Goal: Task Accomplishment & Management: Manage account settings

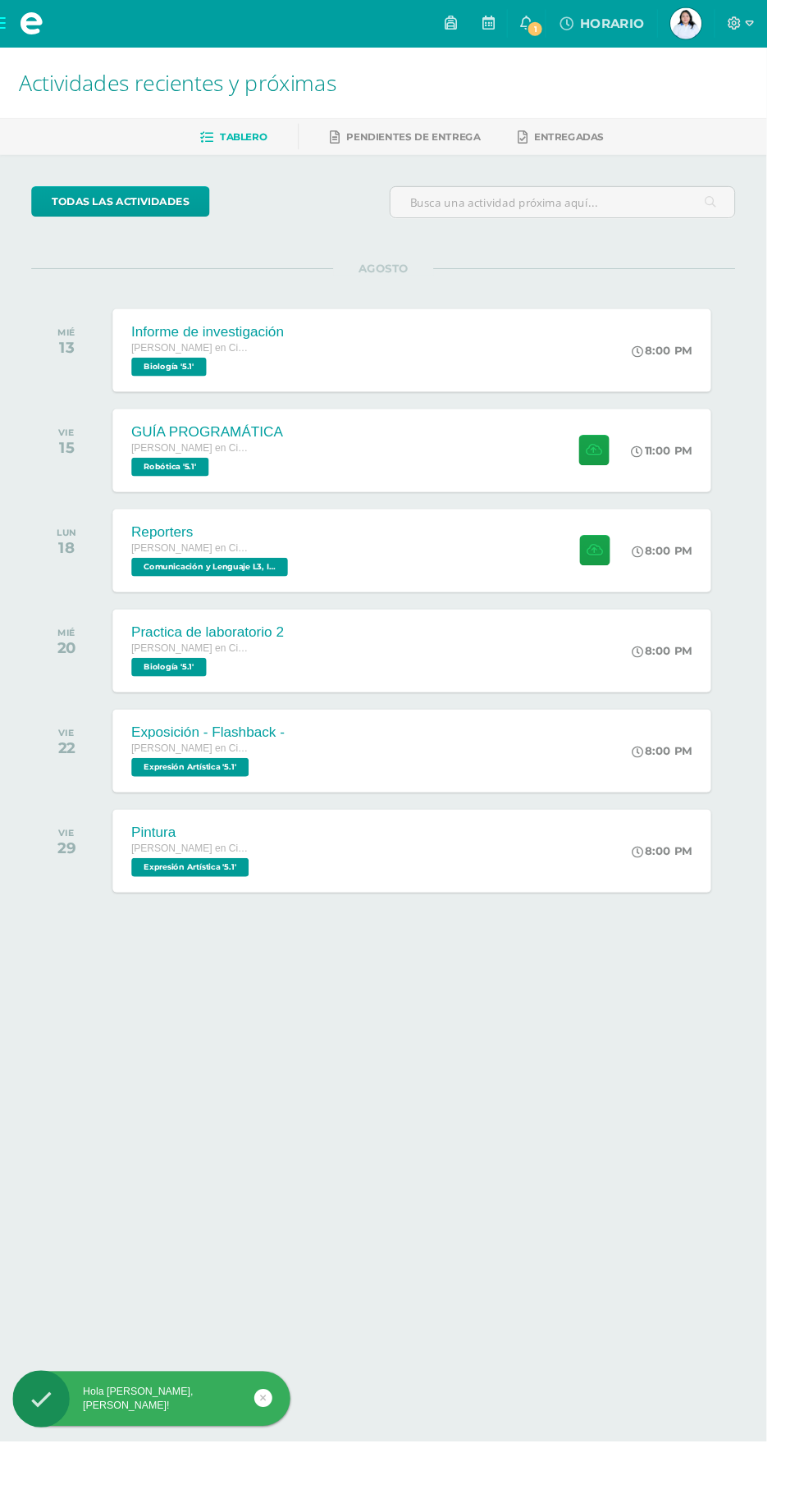
click at [739, 21] on span "Jazmín Sofía Mi Perfil" at bounding box center [719, 24] width 39 height 32
click at [791, 24] on icon at bounding box center [786, 25] width 9 height 15
click at [764, 121] on link "Cerrar sesión" at bounding box center [765, 110] width 130 height 24
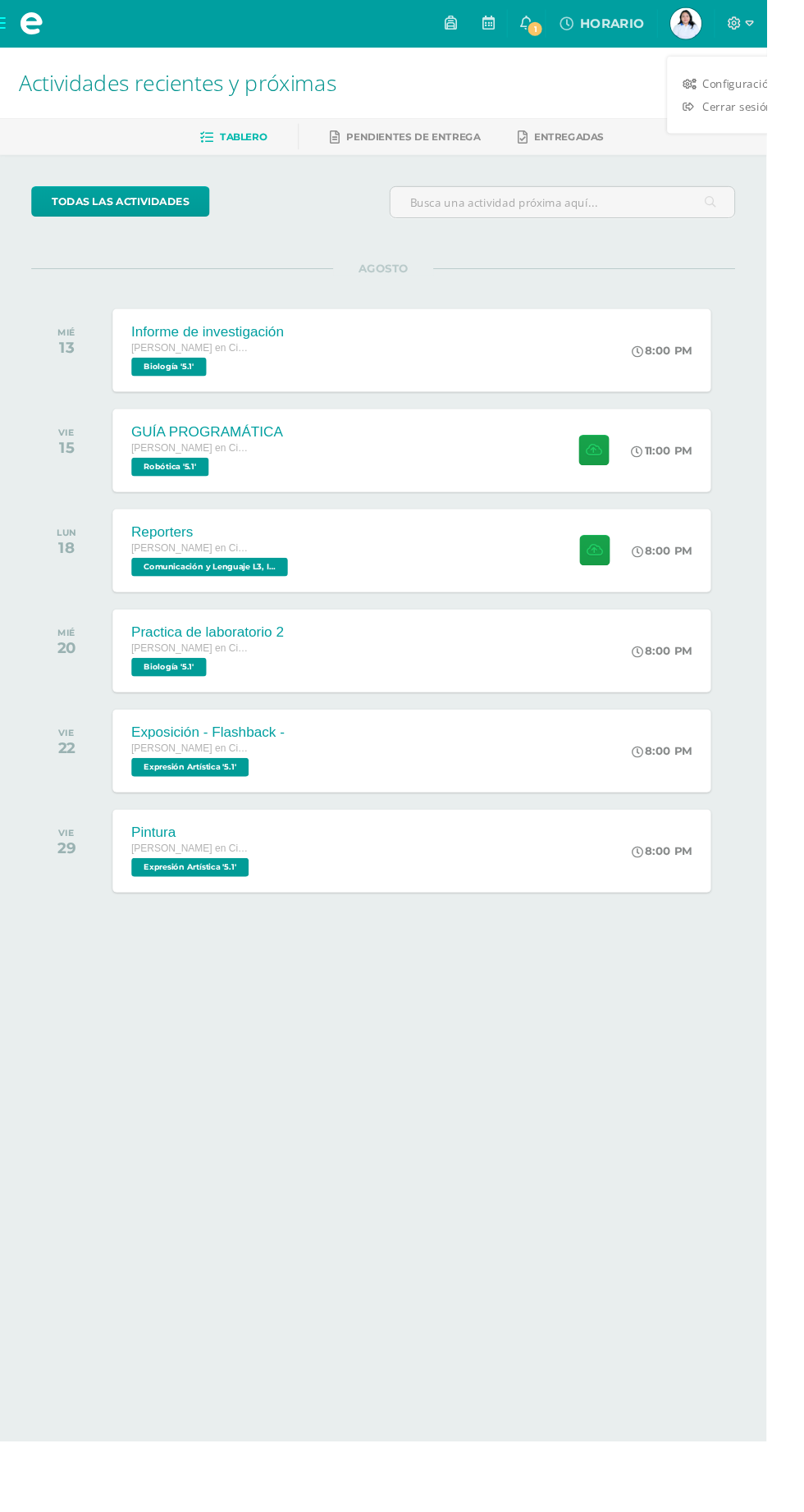
click at [731, 114] on link "Cerrar sesión" at bounding box center [765, 110] width 130 height 24
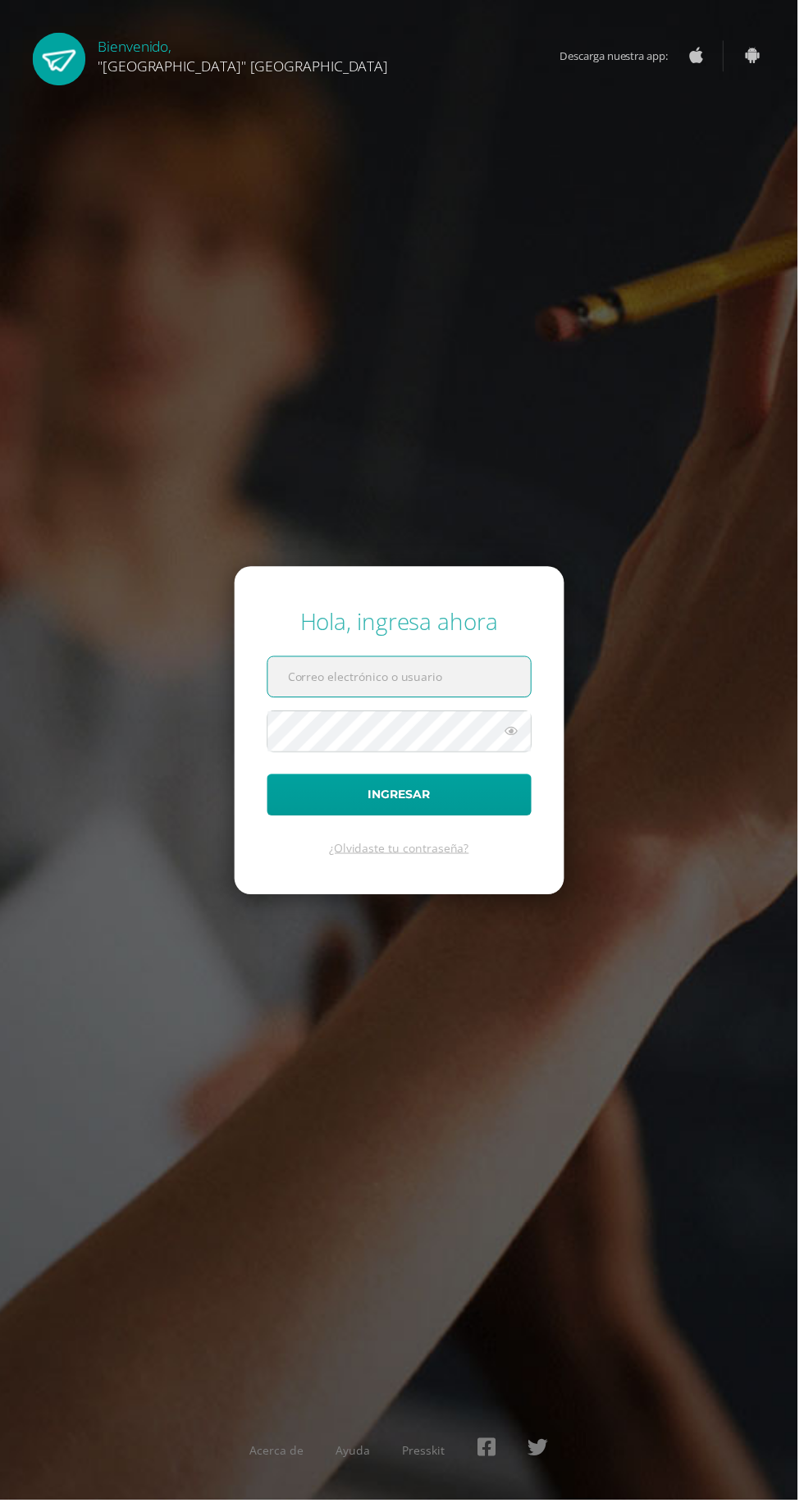
click at [441, 703] on input "text" at bounding box center [402, 682] width 265 height 40
click at [442, 703] on input "text" at bounding box center [402, 682] width 265 height 40
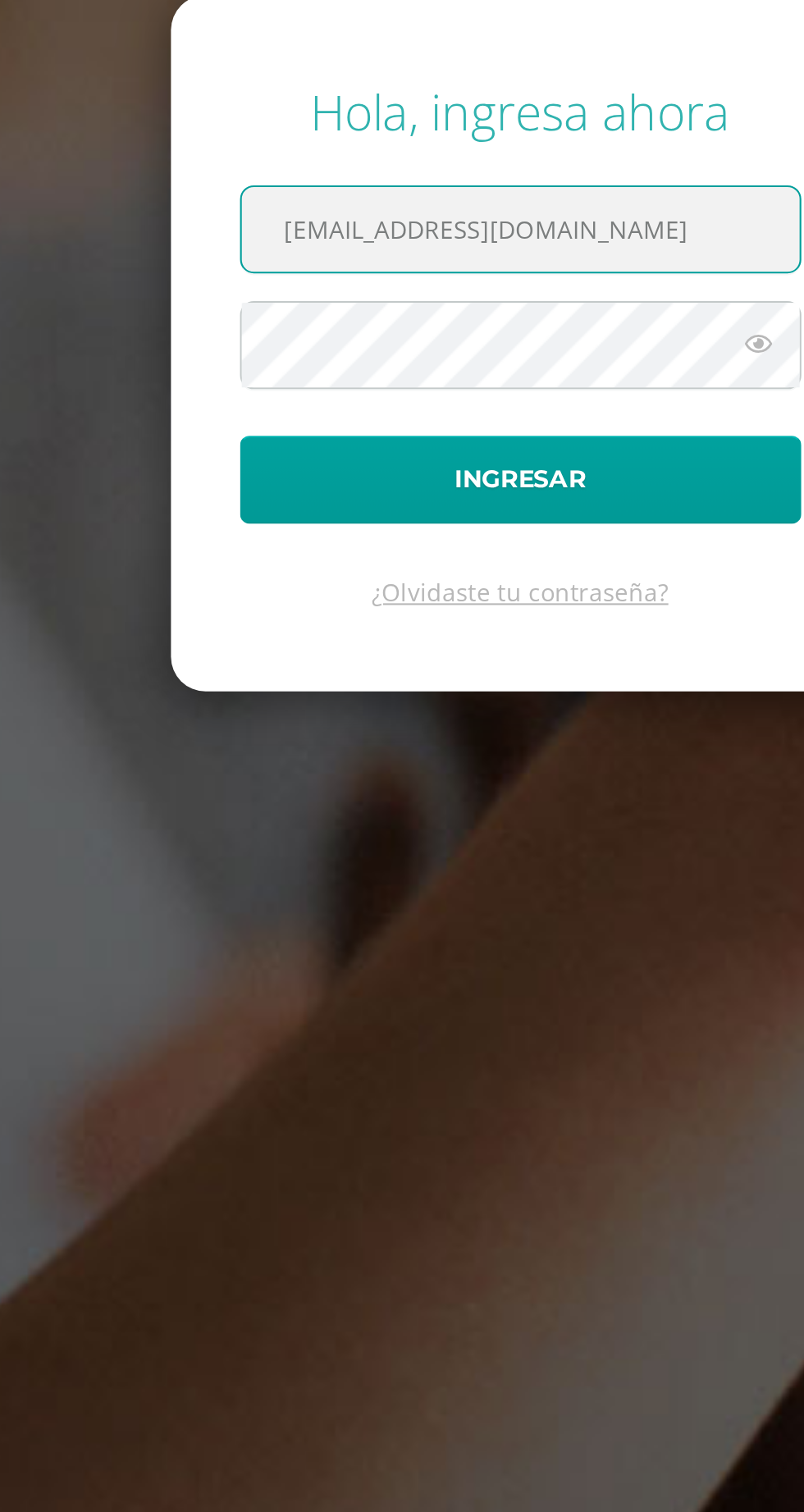
click at [310, 703] on input "24042@lasallechiquimula.edu.gt" at bounding box center [402, 682] width 265 height 40
click at [320, 703] on input "24042@lasallechiquimula.edu.gt" at bounding box center [402, 682] width 265 height 40
click at [319, 703] on input "24042@lasallechiquimula.edu.gt" at bounding box center [402, 682] width 265 height 40
click at [318, 703] on input "2402@lasallechiquimula.edu.gt" at bounding box center [402, 682] width 265 height 40
type input "24049@lasallechiquimula.edu.gt"
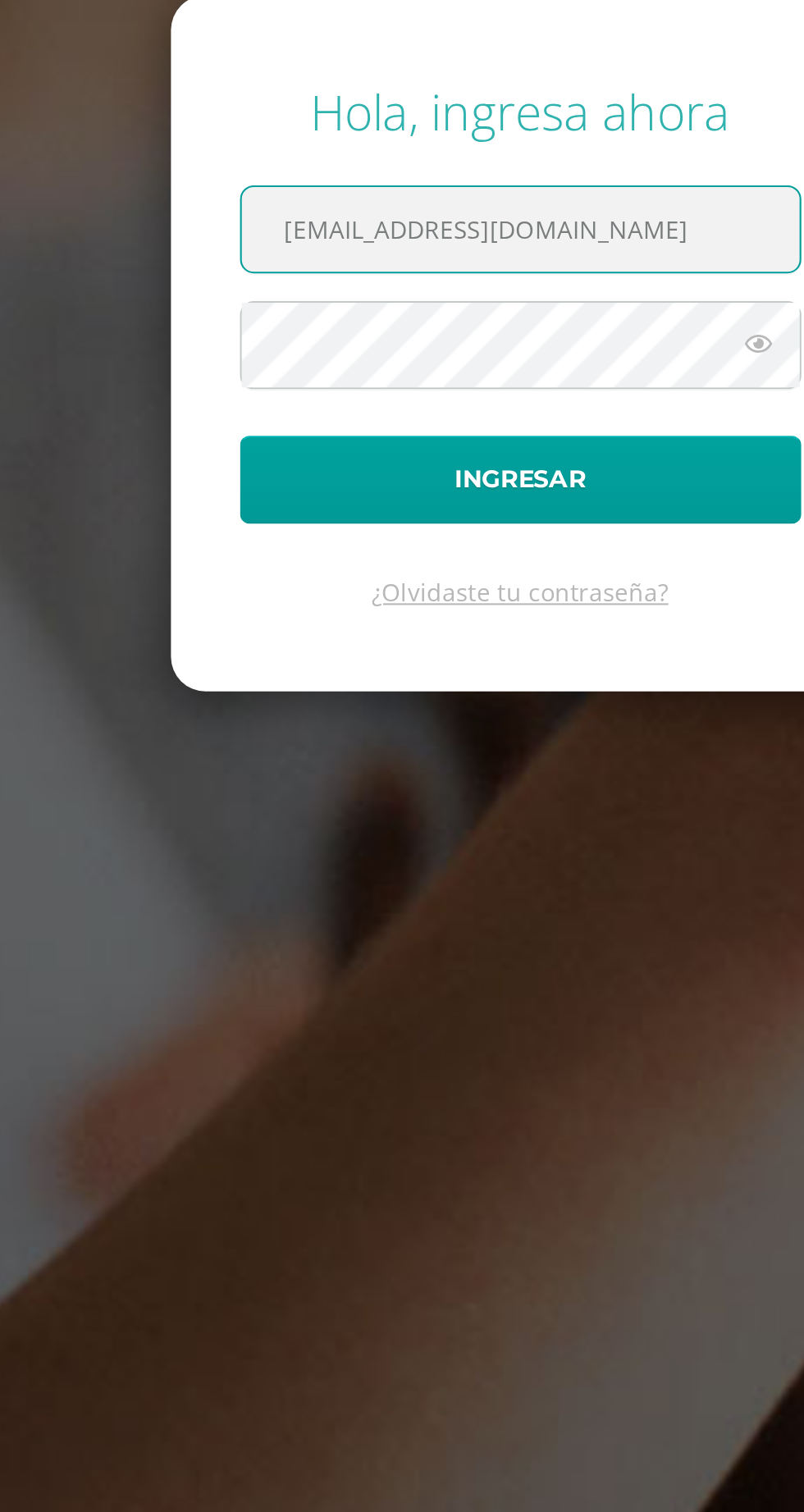
click at [509, 746] on icon at bounding box center [516, 737] width 21 height 19
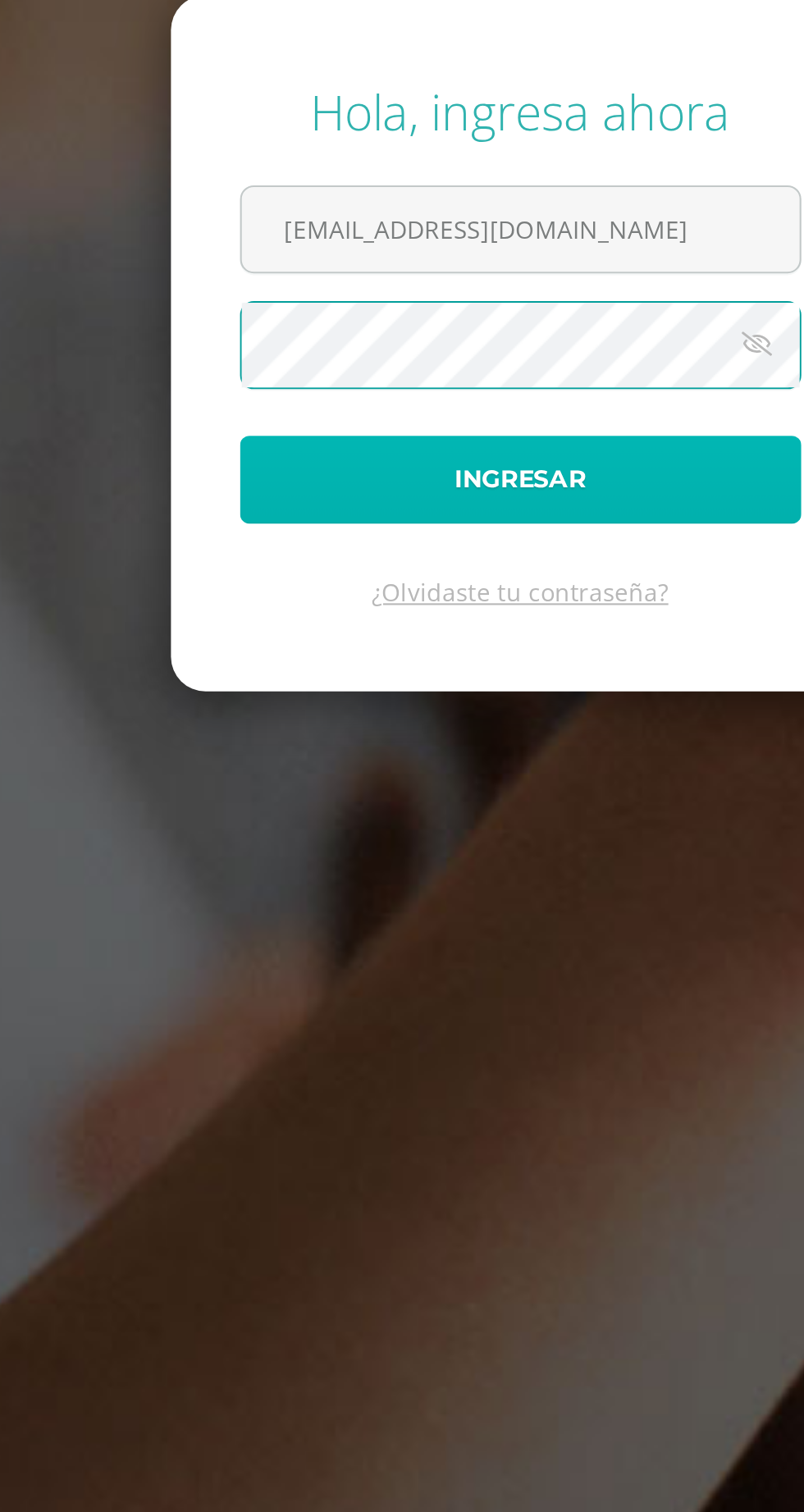
click at [325, 822] on button "Ingresar" at bounding box center [402, 802] width 266 height 42
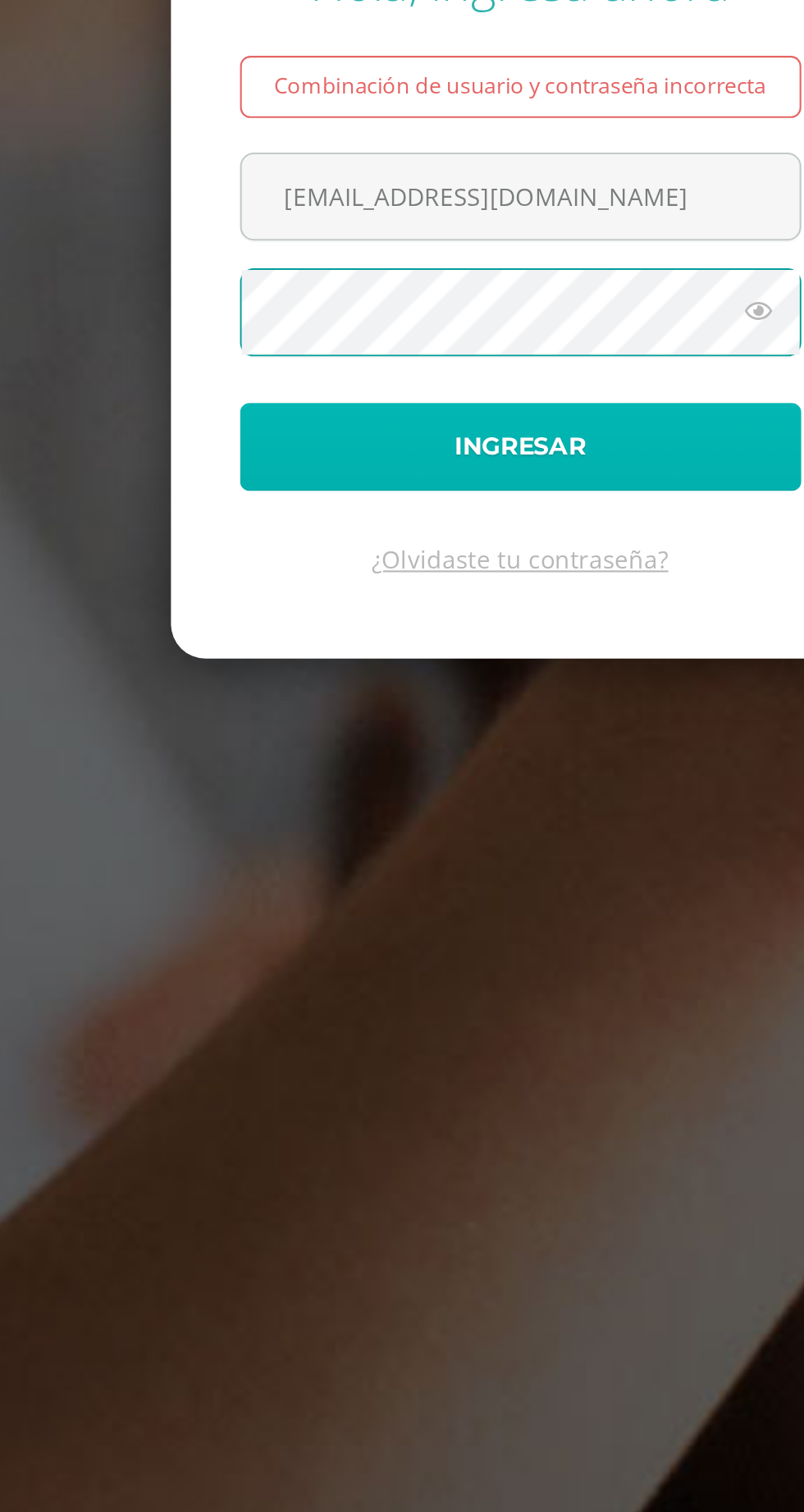
click at [321, 845] on button "Ingresar" at bounding box center [402, 824] width 266 height 42
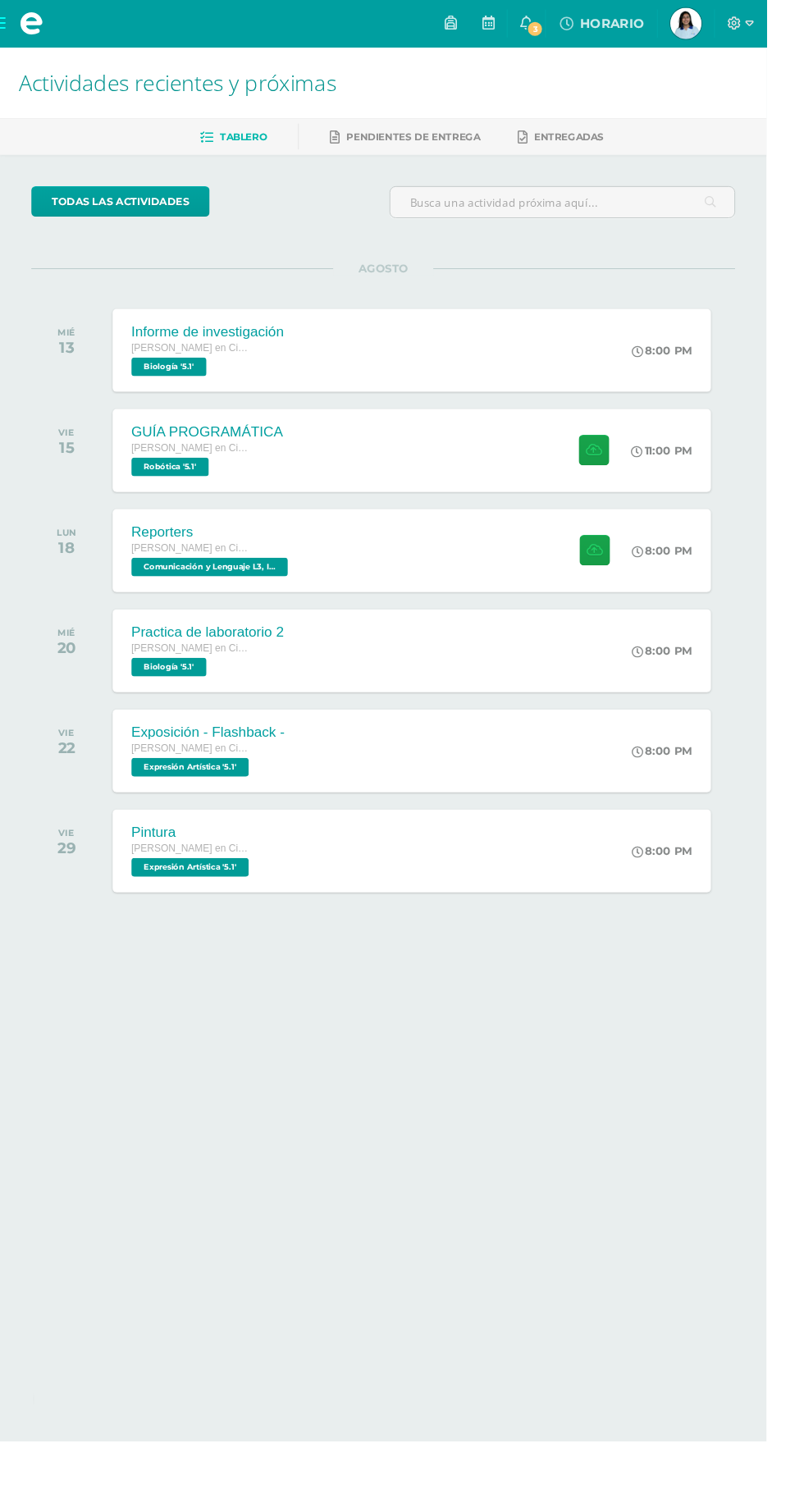
click at [572, 25] on link "3" at bounding box center [552, 25] width 39 height 49
click at [791, 18] on icon at bounding box center [786, 25] width 9 height 15
click at [791, 24] on icon at bounding box center [786, 25] width 9 height 15
click at [771, 117] on span "Cerrar sesión" at bounding box center [773, 111] width 74 height 16
